Goal: Task Accomplishment & Management: Manage account settings

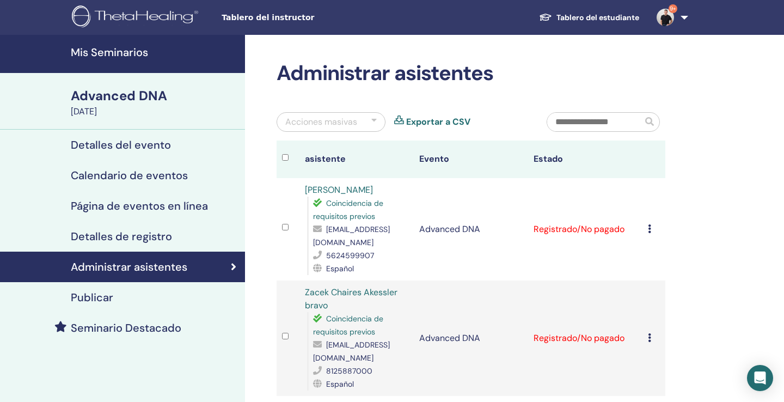
click at [124, 56] on h4 "Mis Seminarios" at bounding box center [155, 52] width 168 height 13
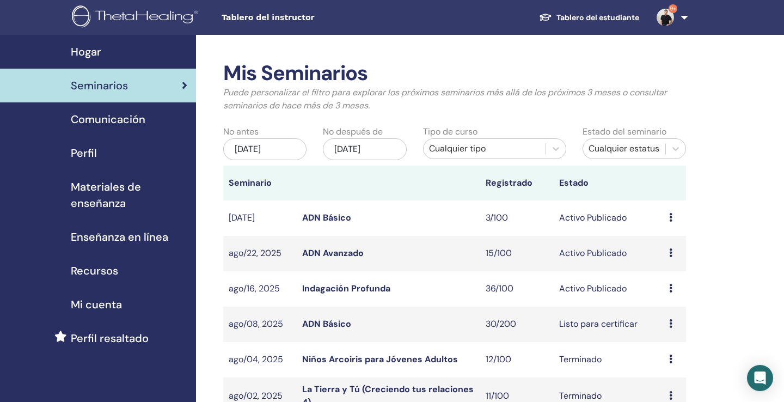
click at [338, 287] on link "Indagación Profunda" at bounding box center [346, 287] width 88 height 11
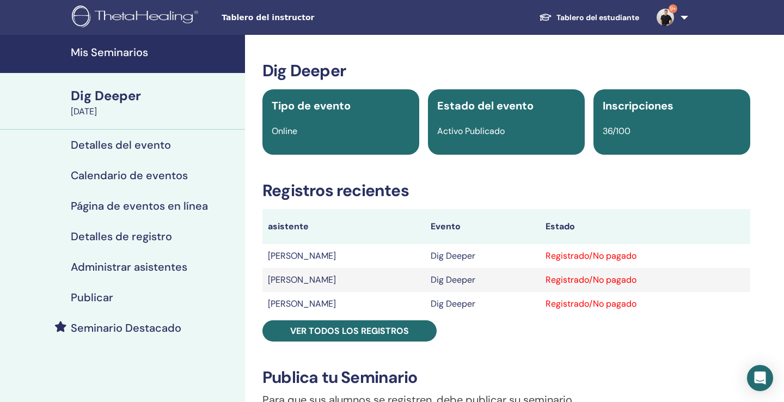
click at [162, 266] on h4 "Administrar asistentes" at bounding box center [129, 266] width 116 height 13
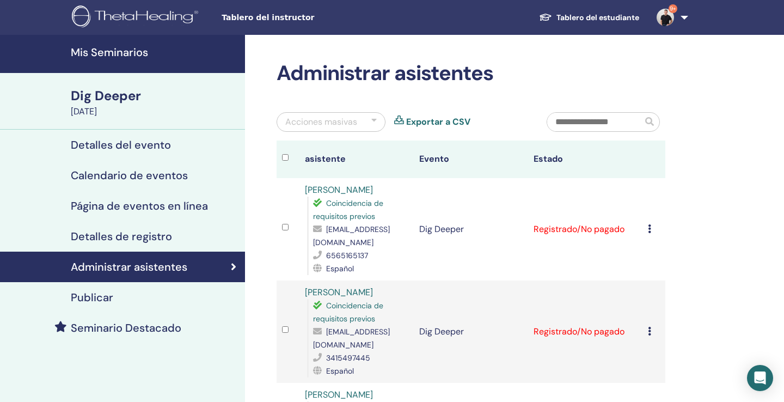
click at [617, 122] on input "text" at bounding box center [594, 122] width 95 height 19
type input "*"
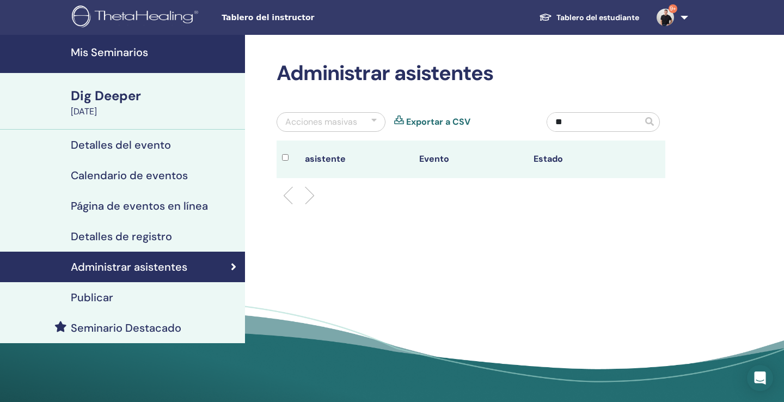
type input "*"
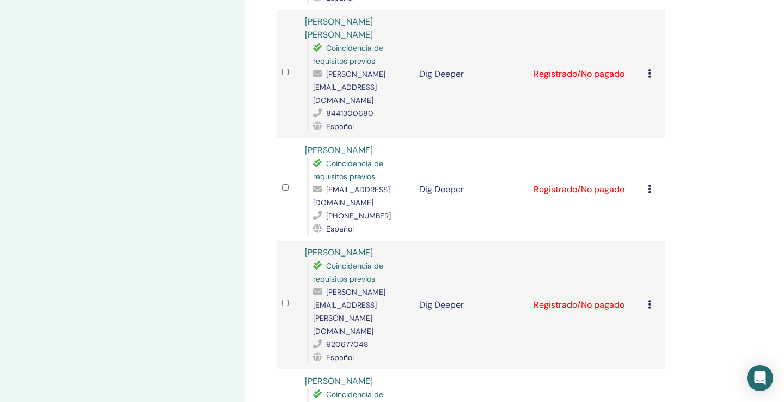
scroll to position [1777, 0]
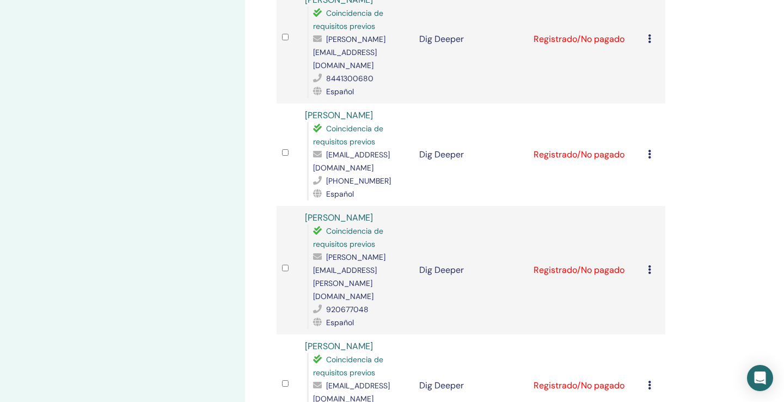
click at [649, 265] on icon at bounding box center [649, 269] width 3 height 9
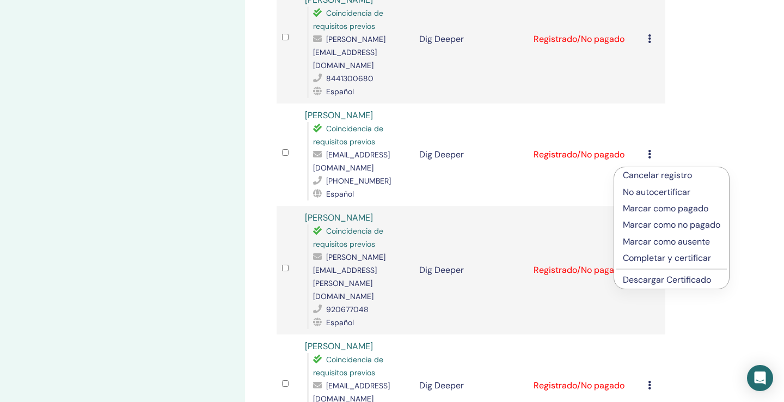
click at [650, 175] on p "Cancelar registro" at bounding box center [671, 175] width 97 height 13
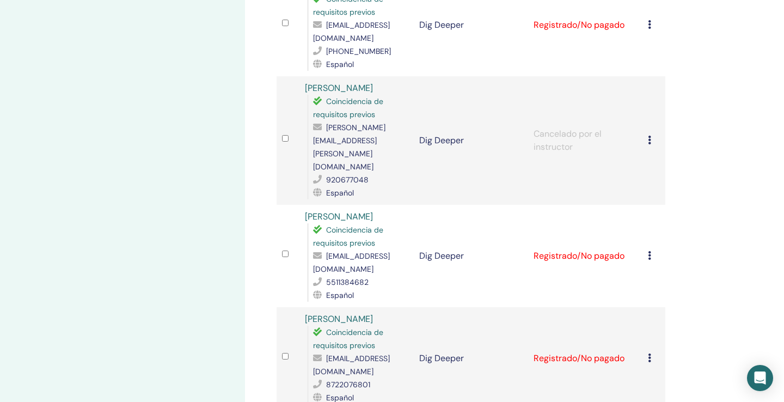
scroll to position [1912, 0]
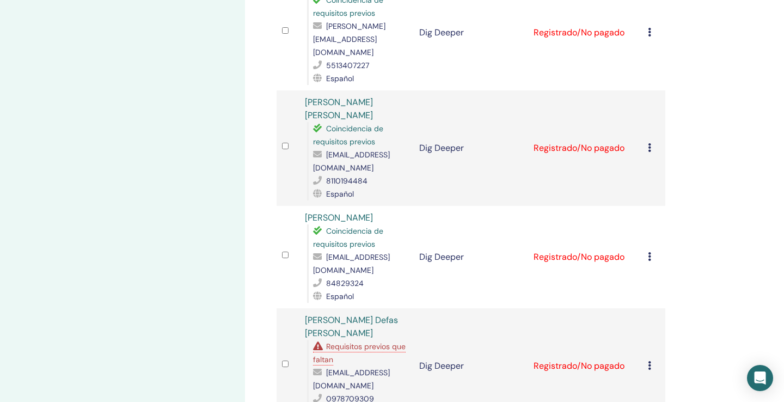
scroll to position [973, 0]
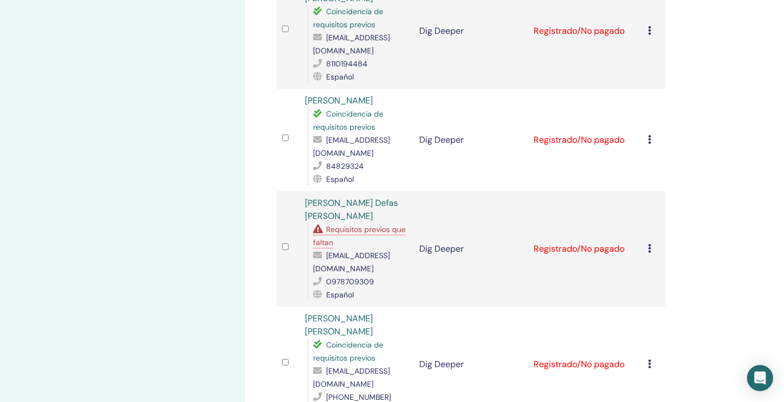
click at [352, 224] on span "Requisitos previos que faltan" at bounding box center [359, 235] width 93 height 23
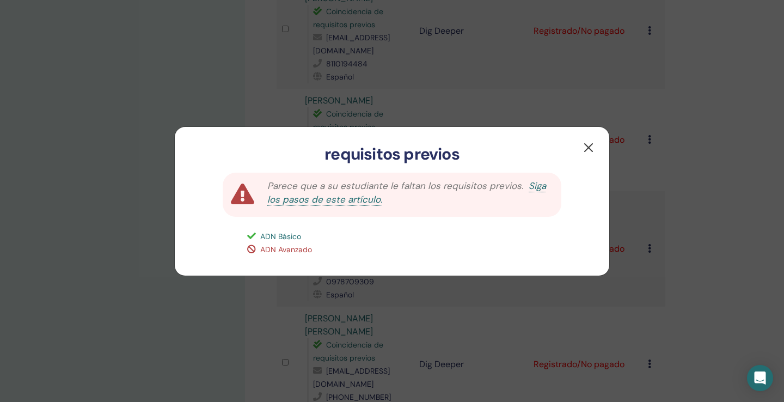
click at [588, 147] on button "button" at bounding box center [588, 147] width 17 height 17
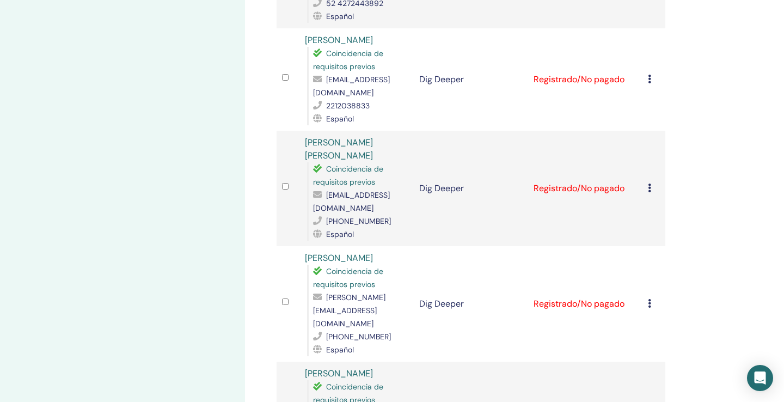
scroll to position [1611, 0]
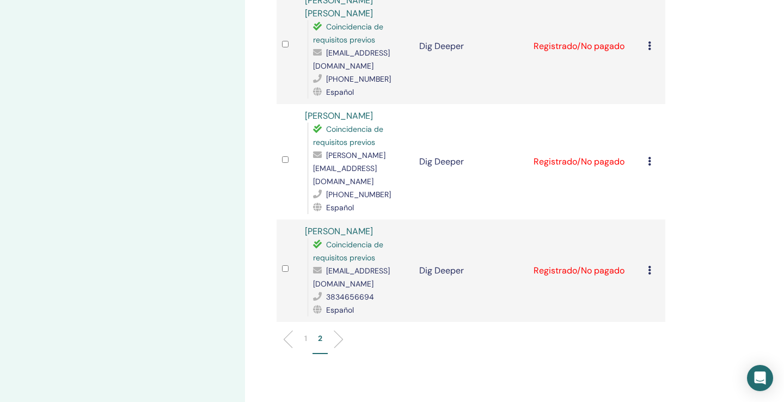
click at [310, 333] on li "1" at bounding box center [306, 343] width 14 height 21
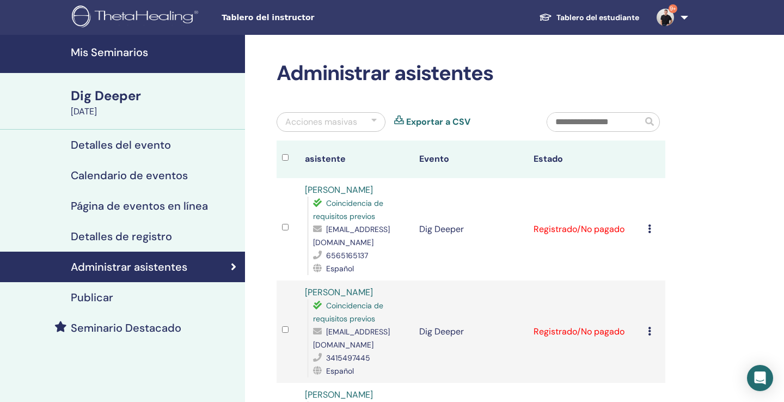
scroll to position [0, 0]
click at [130, 55] on h4 "Mis Seminarios" at bounding box center [155, 52] width 168 height 13
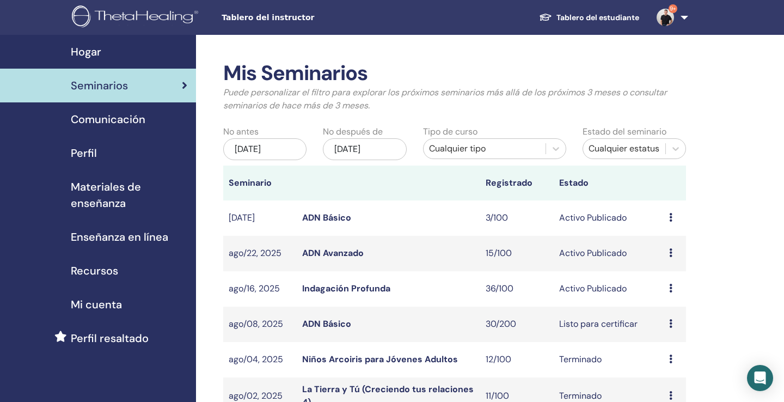
click at [339, 217] on link "ADN Básico" at bounding box center [326, 217] width 49 height 11
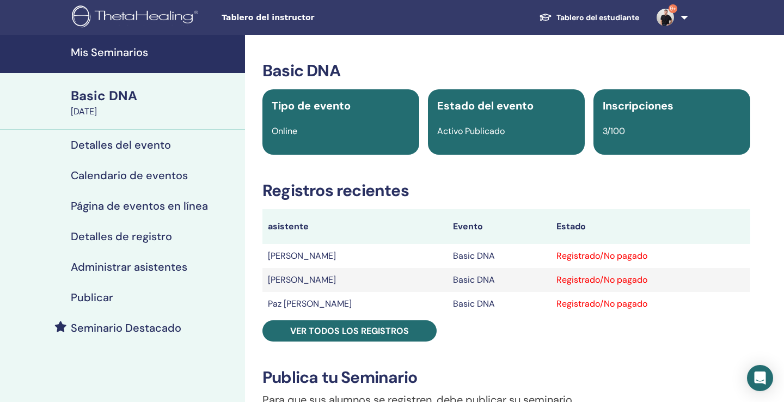
click at [151, 267] on h4 "Administrar asistentes" at bounding box center [129, 266] width 116 height 13
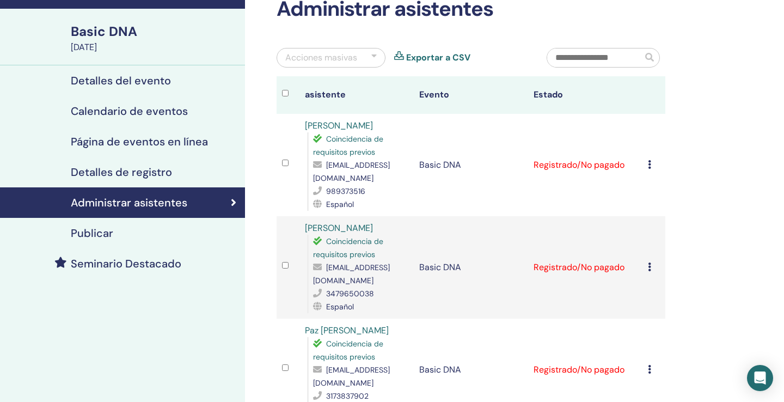
scroll to position [67, 0]
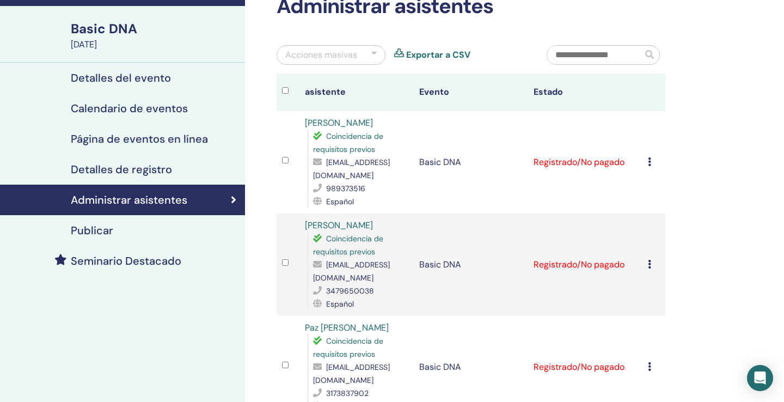
click at [650, 262] on icon at bounding box center [649, 264] width 3 height 9
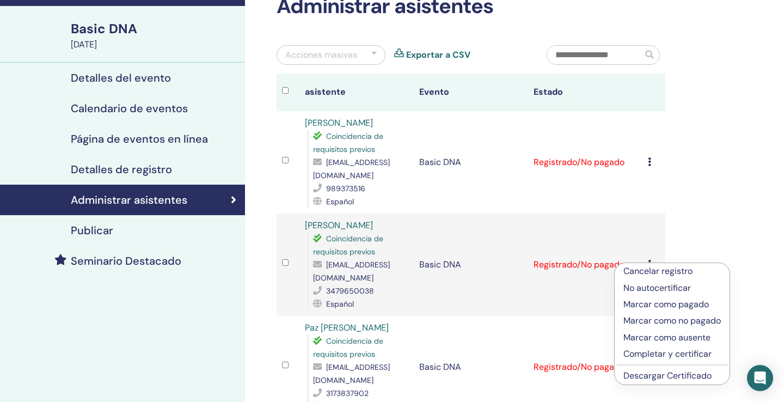
click at [649, 267] on p "Cancelar registro" at bounding box center [671, 270] width 97 height 13
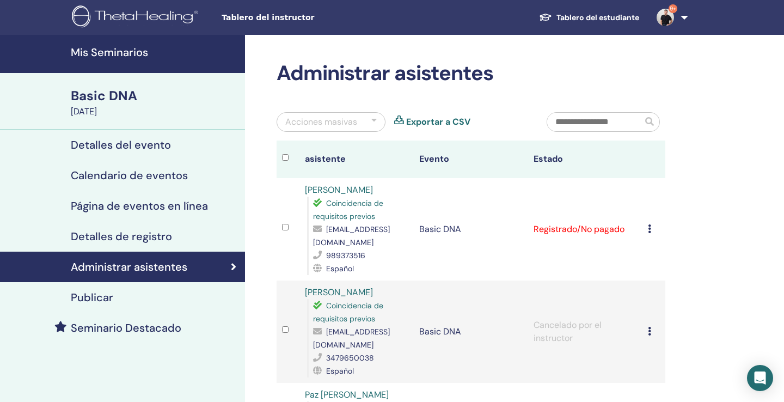
click at [121, 52] on h4 "Mis Seminarios" at bounding box center [155, 52] width 168 height 13
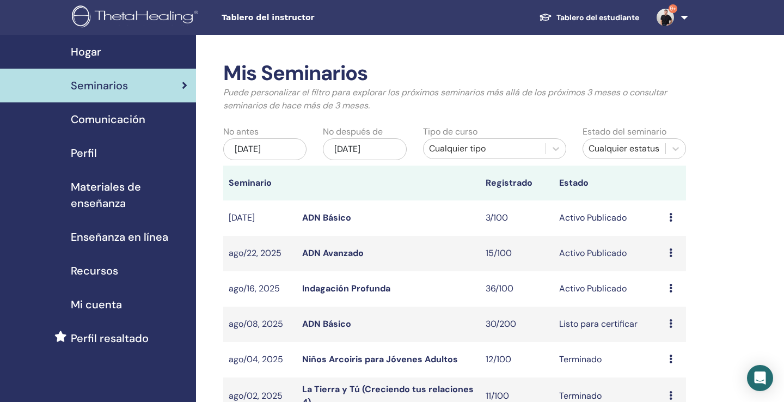
click at [336, 287] on link "Indagación Profunda" at bounding box center [346, 287] width 88 height 11
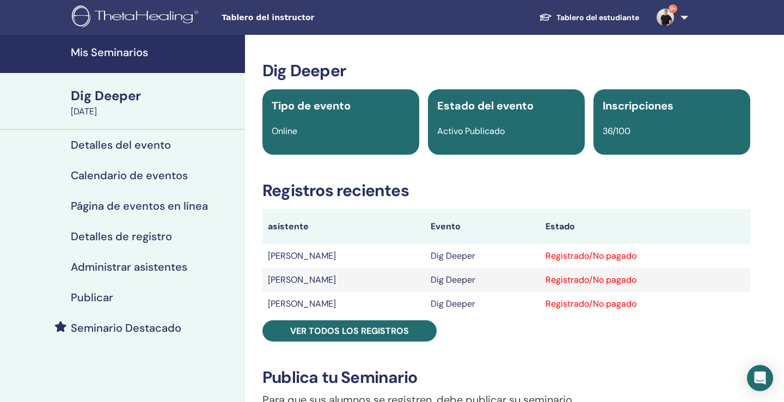
click at [119, 261] on h4 "Administrar asistentes" at bounding box center [129, 266] width 116 height 13
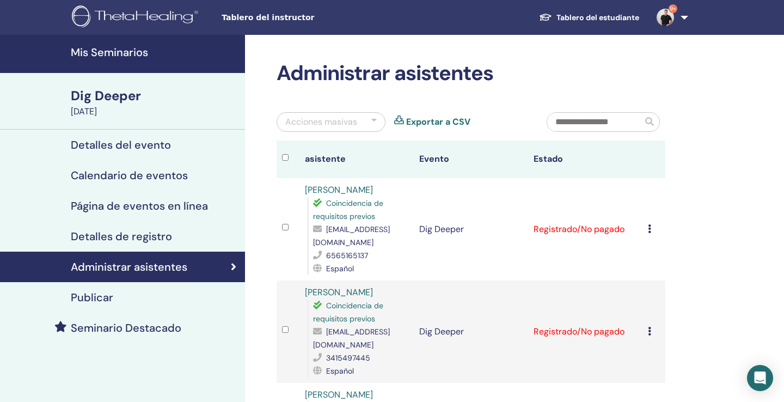
click at [577, 125] on input "text" at bounding box center [594, 122] width 95 height 19
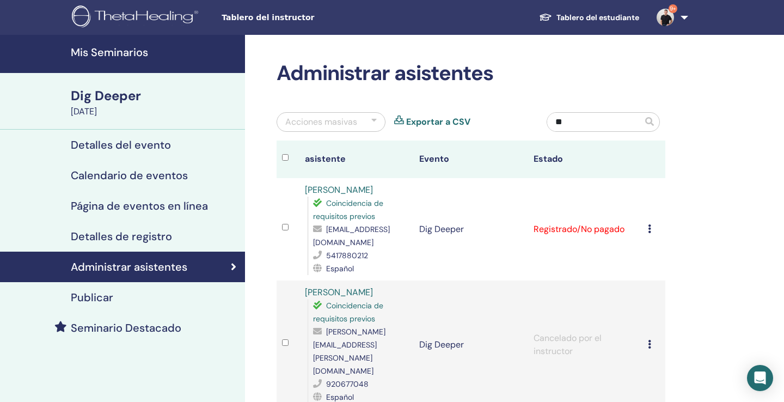
type input "*"
